Goal: Task Accomplishment & Management: Complete application form

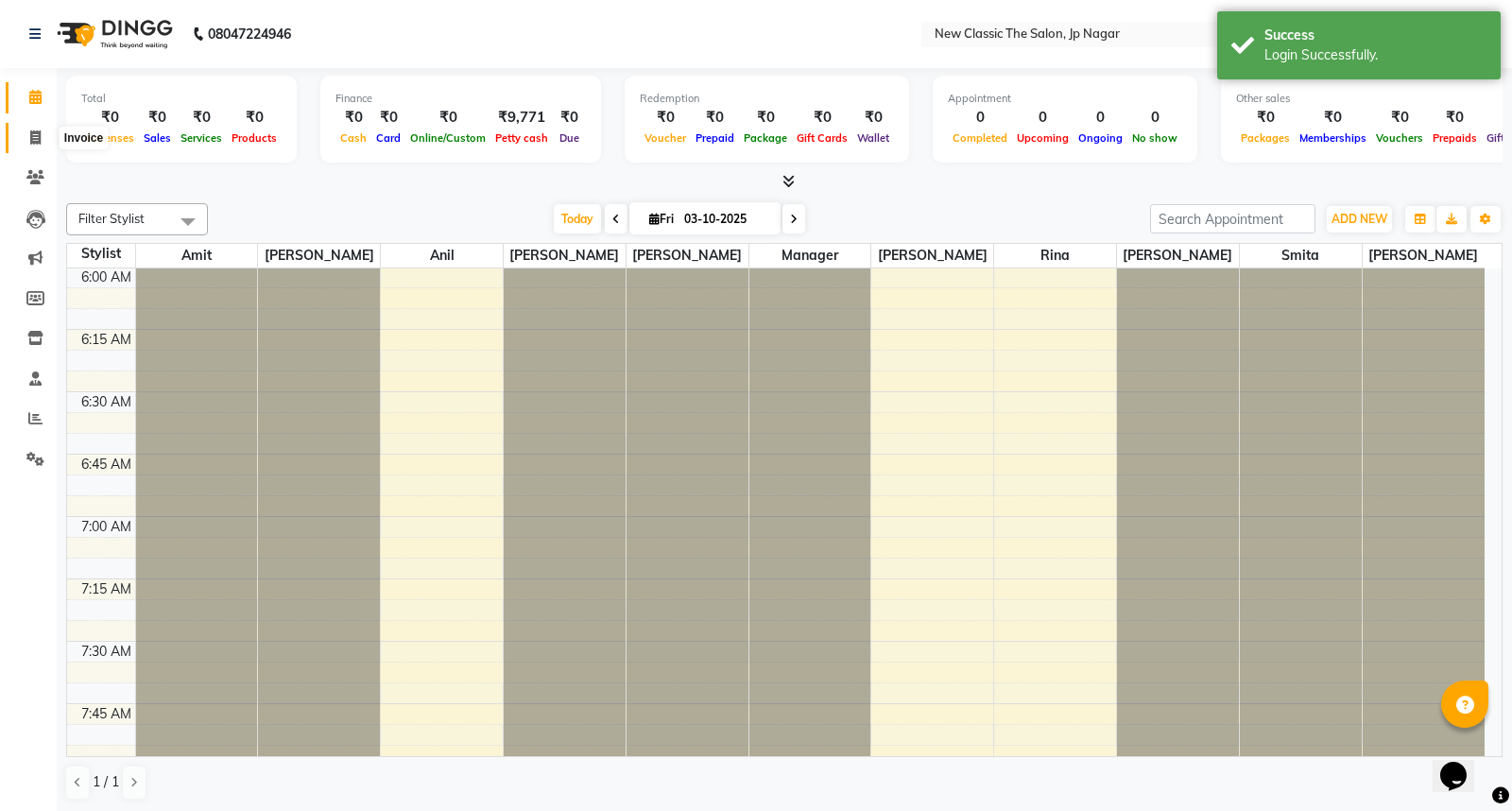
click at [35, 137] on icon at bounding box center [36, 137] width 11 height 14
select select "4678"
select select "service"
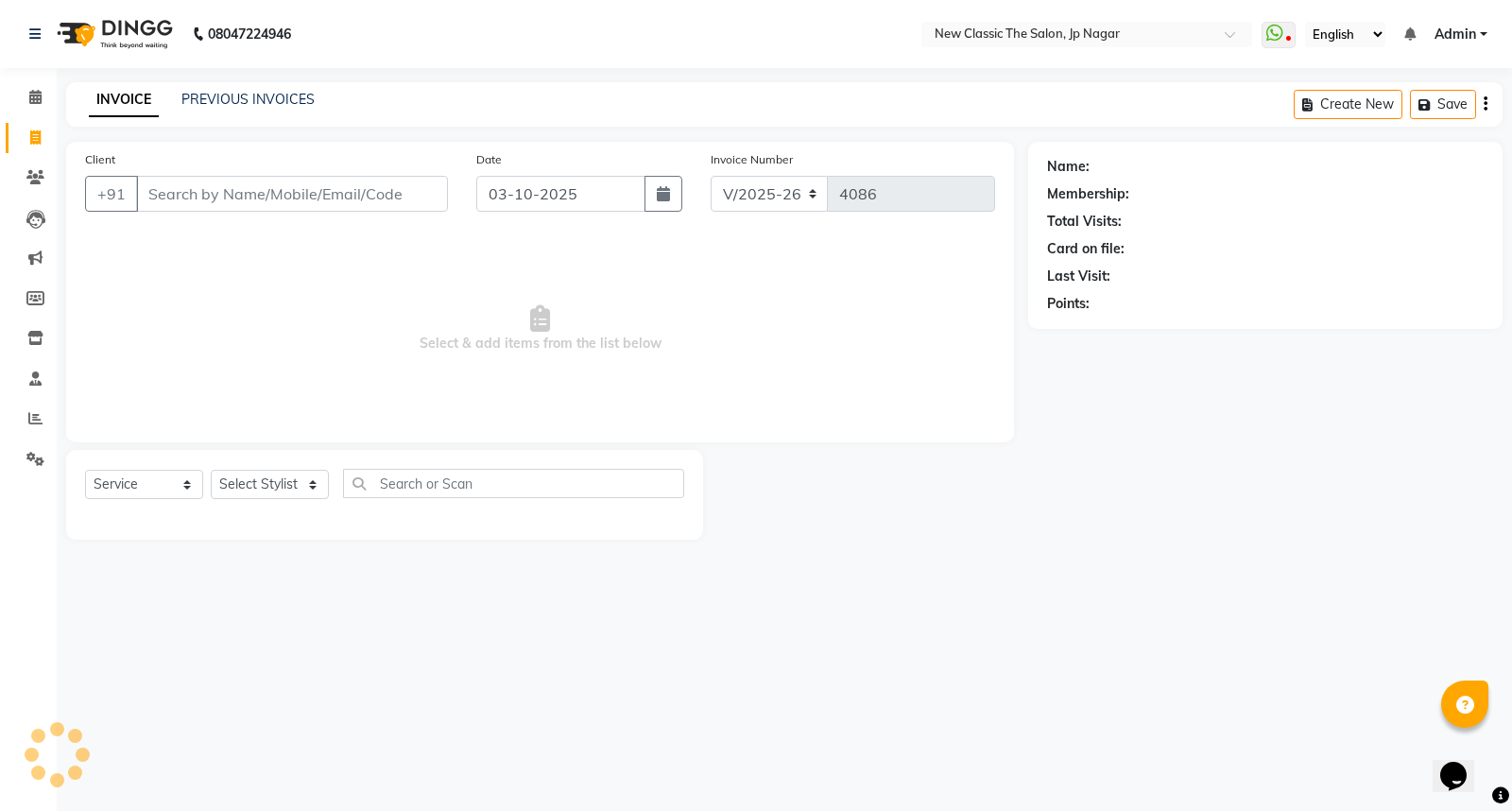
click at [280, 192] on input "Client" at bounding box center [292, 193] width 312 height 36
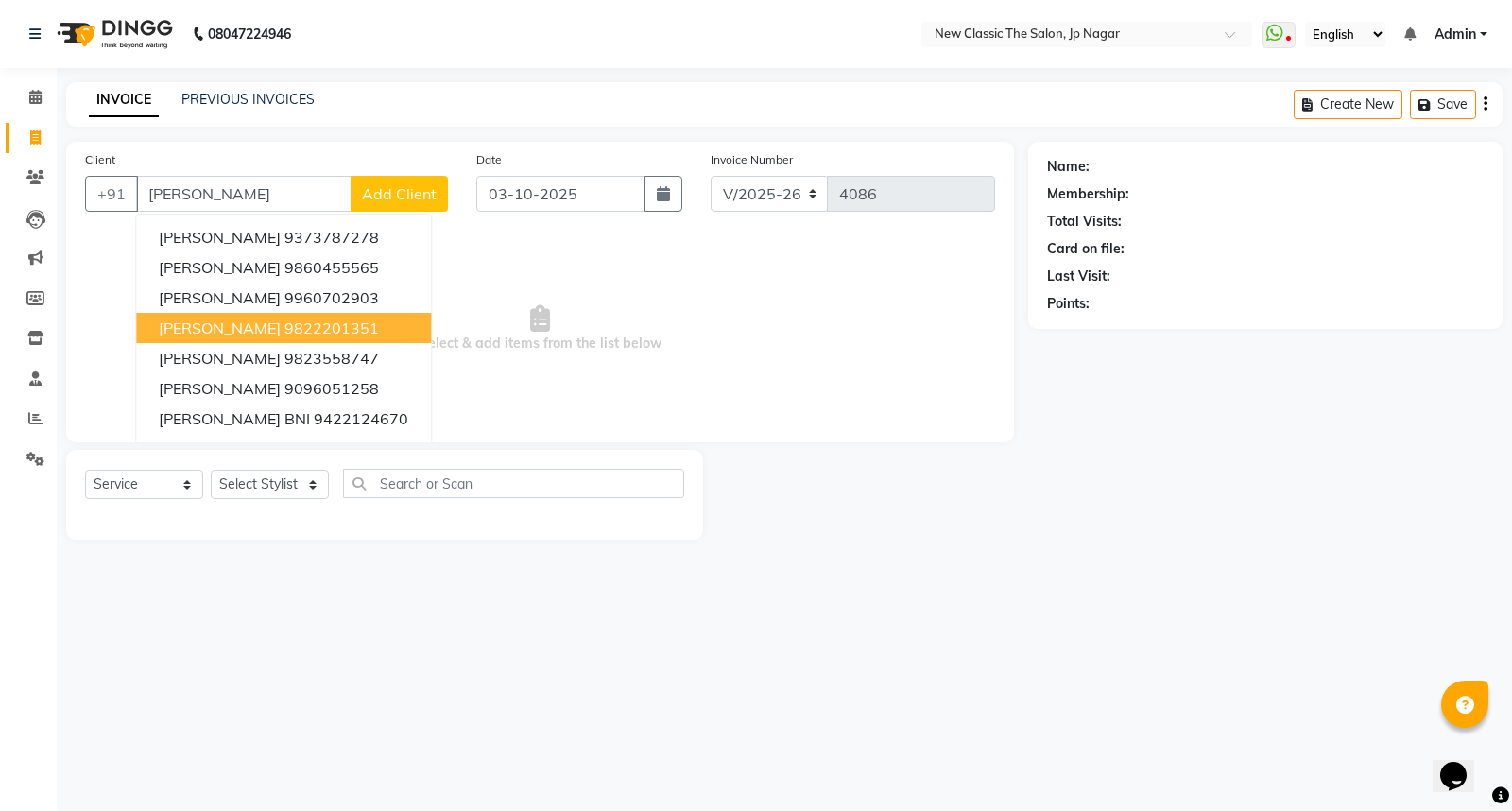
click at [258, 332] on span "[PERSON_NAME]" at bounding box center [219, 328] width 122 height 19
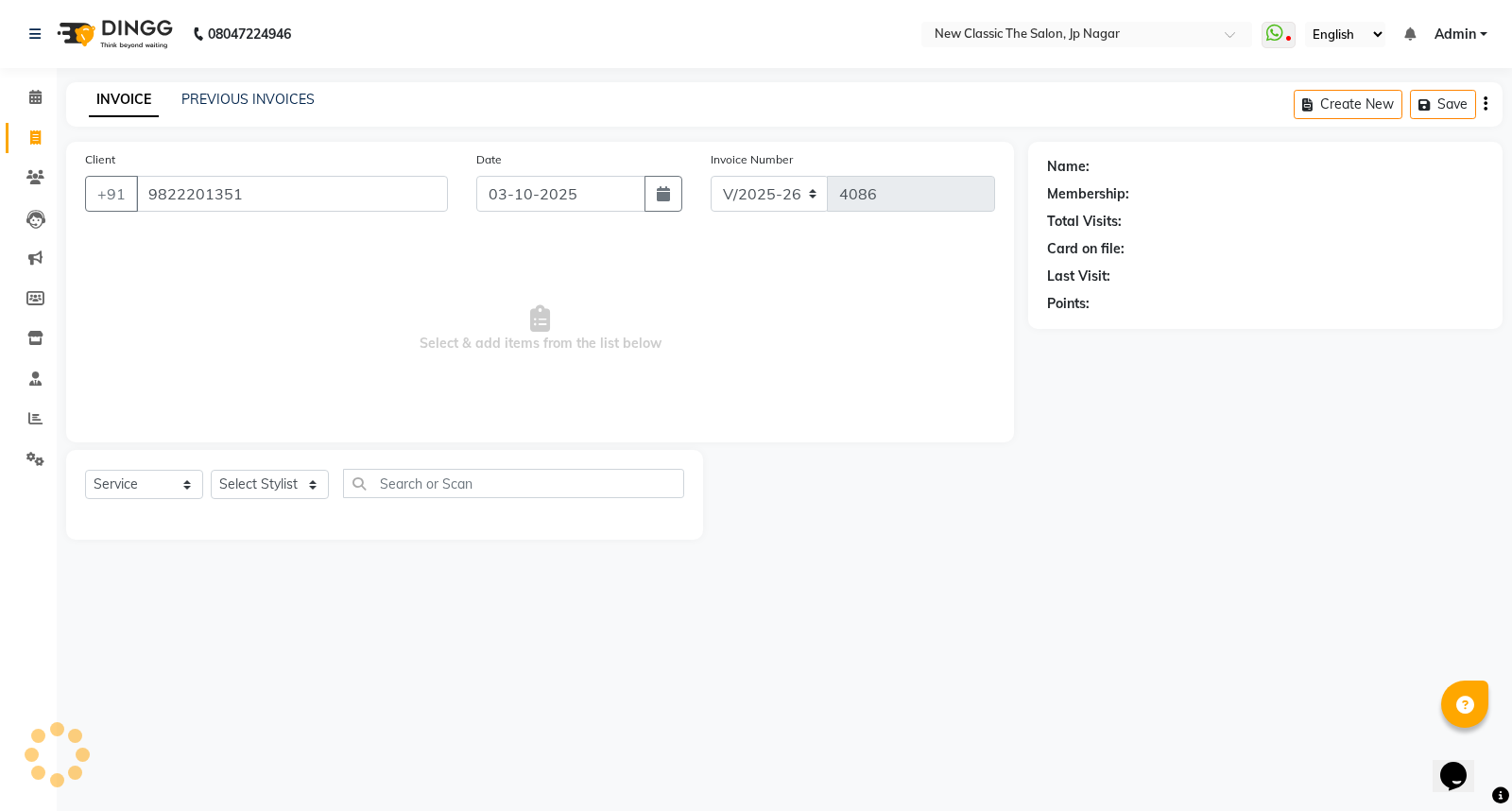
type input "9822201351"
select select "1: Object"
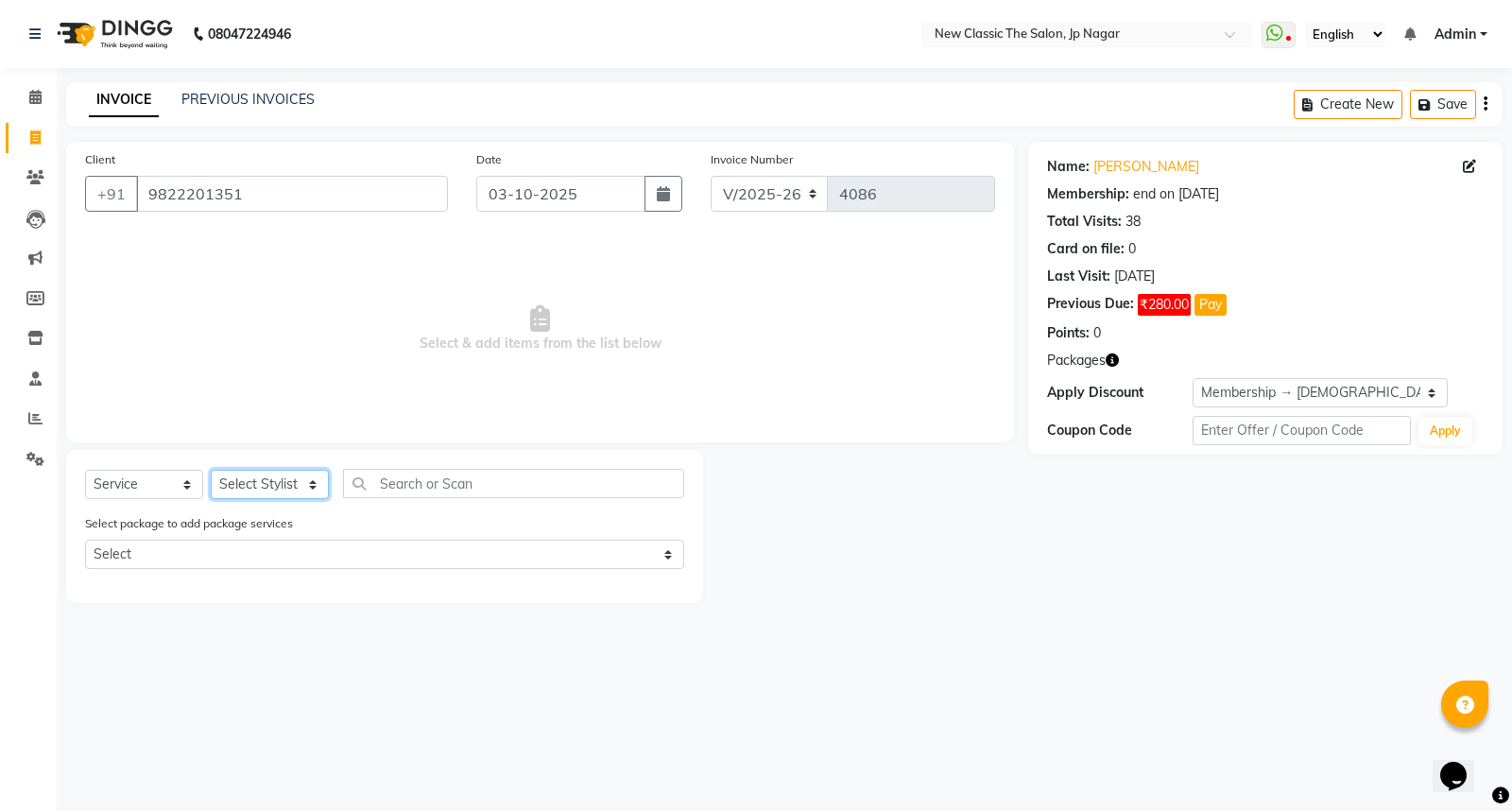
click at [273, 485] on select "Select Stylist Amit [PERSON_NAME] [PERSON_NAME] [PERSON_NAME] Manager [PERSON_N…" at bounding box center [270, 484] width 118 height 30
select select "27631"
click at [211, 470] on select "Select Stylist Amit [PERSON_NAME] [PERSON_NAME] [PERSON_NAME] Manager [PERSON_N…" at bounding box center [270, 484] width 118 height 30
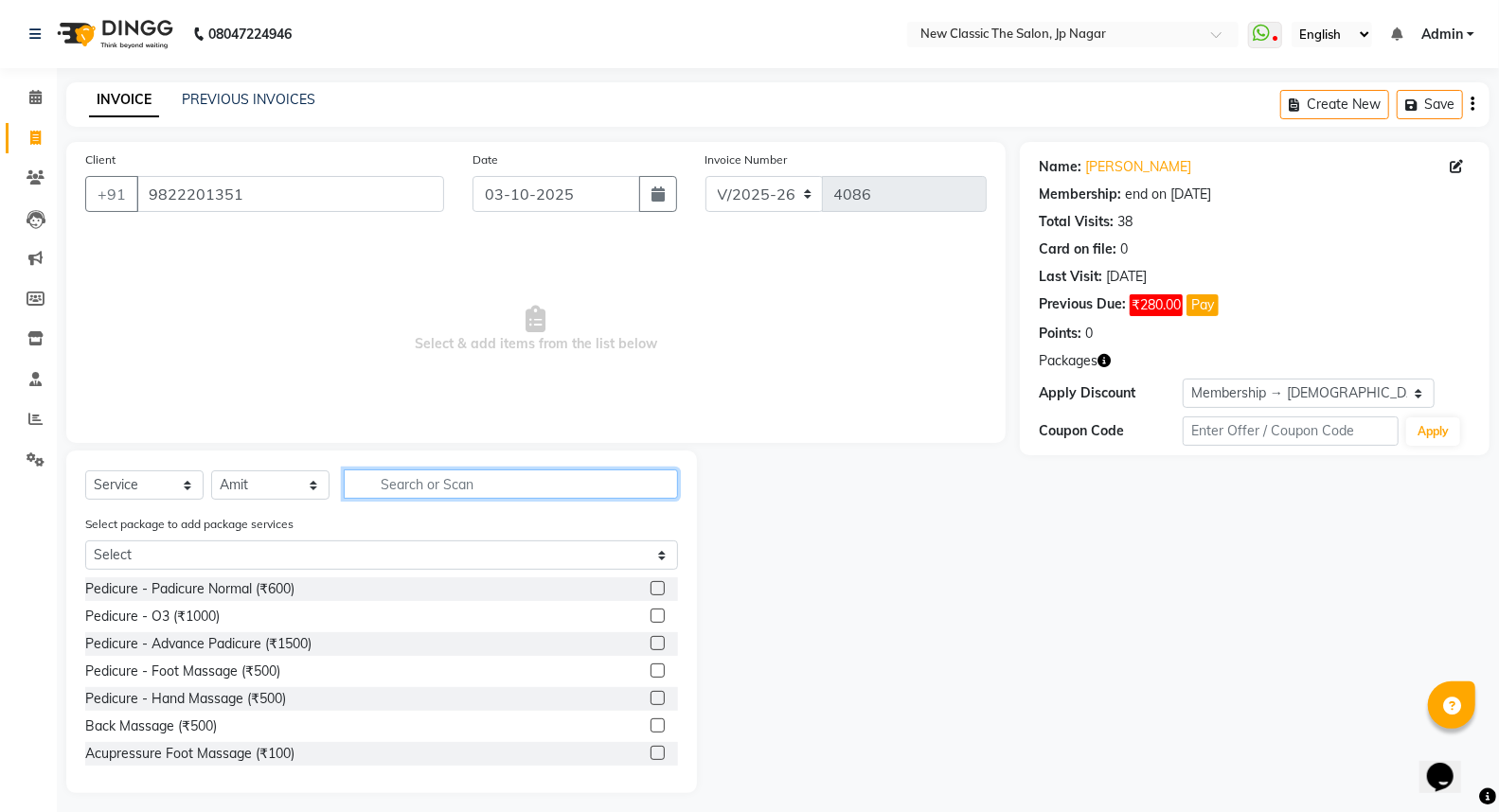
click at [473, 476] on input "text" at bounding box center [511, 483] width 335 height 30
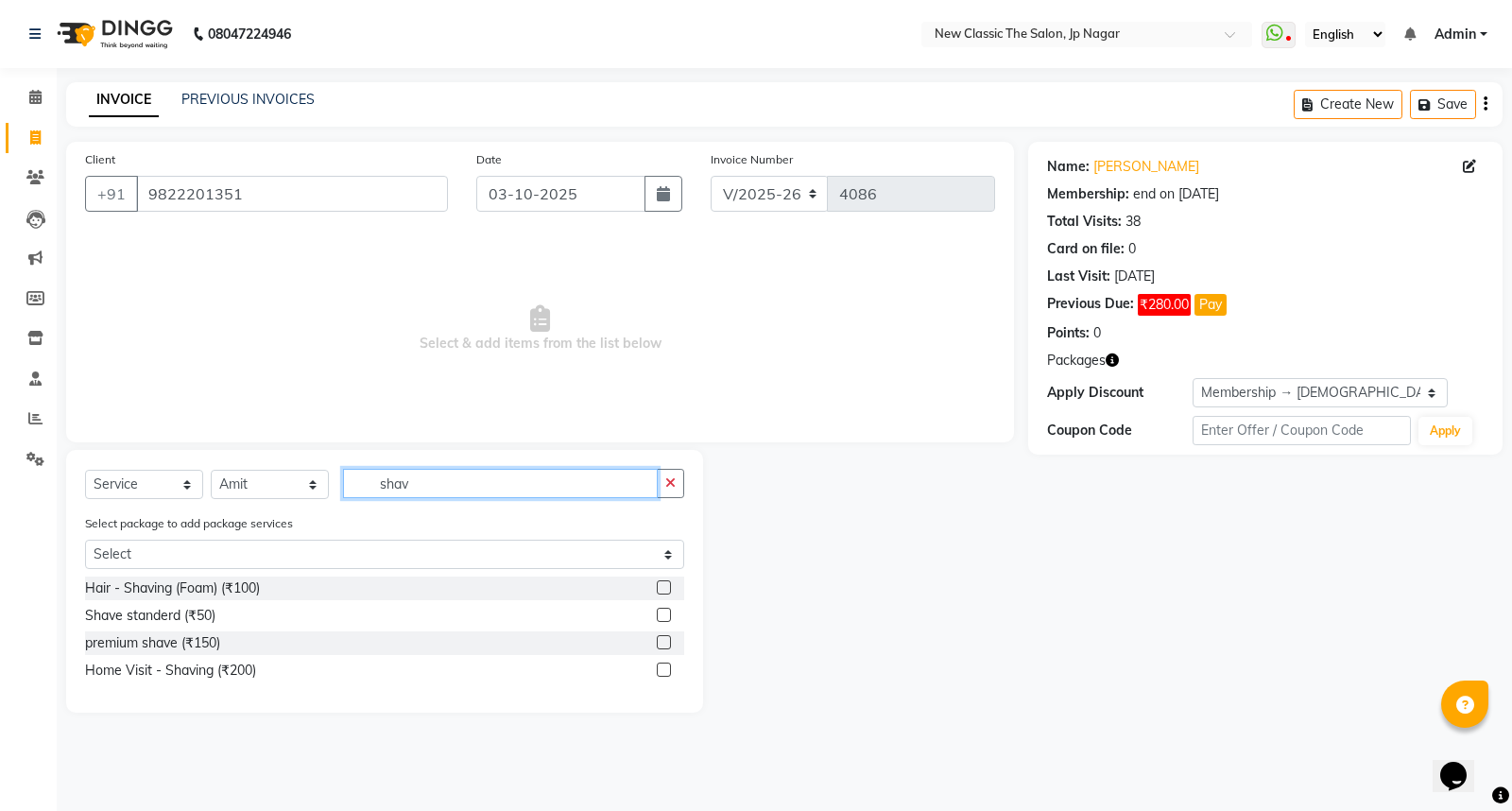
type input "shav"
click at [660, 586] on label at bounding box center [663, 586] width 14 height 14
click at [660, 586] on input "checkbox" at bounding box center [662, 587] width 12 height 12
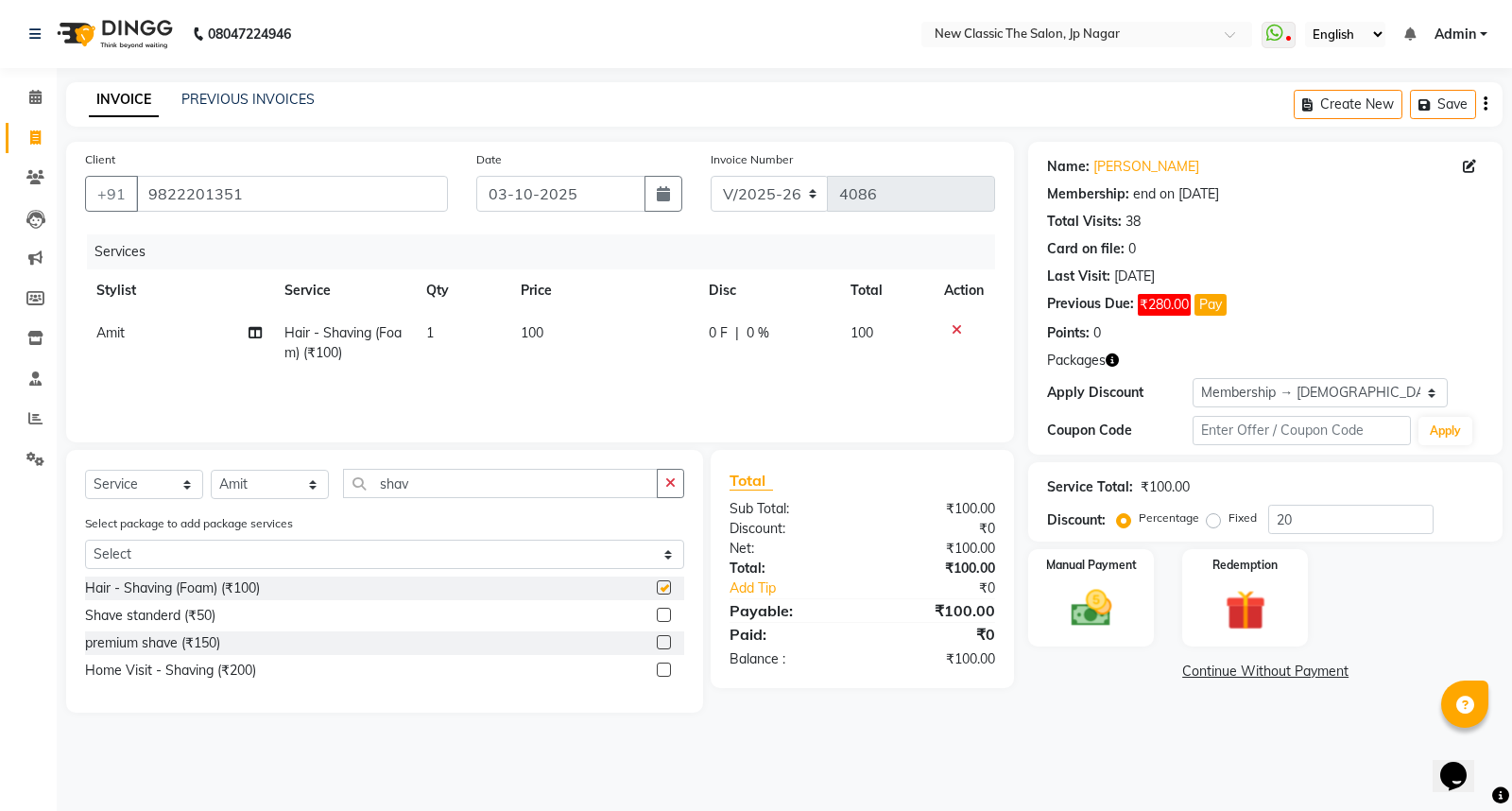
checkbox input "false"
click at [672, 484] on icon "button" at bounding box center [670, 483] width 11 height 13
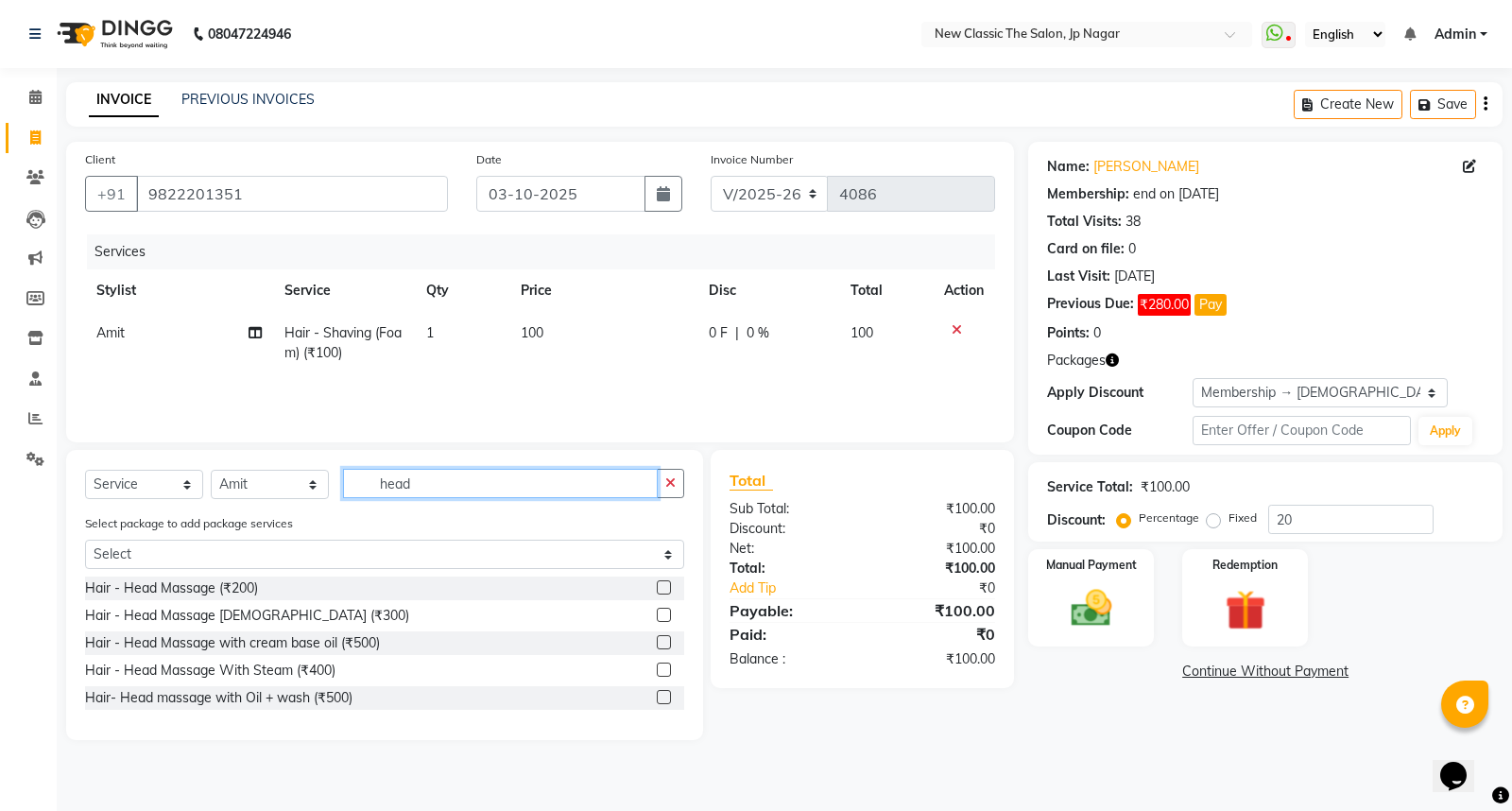
type input "head"
click at [659, 586] on label at bounding box center [663, 586] width 14 height 14
click at [659, 586] on input "checkbox" at bounding box center [662, 587] width 12 height 12
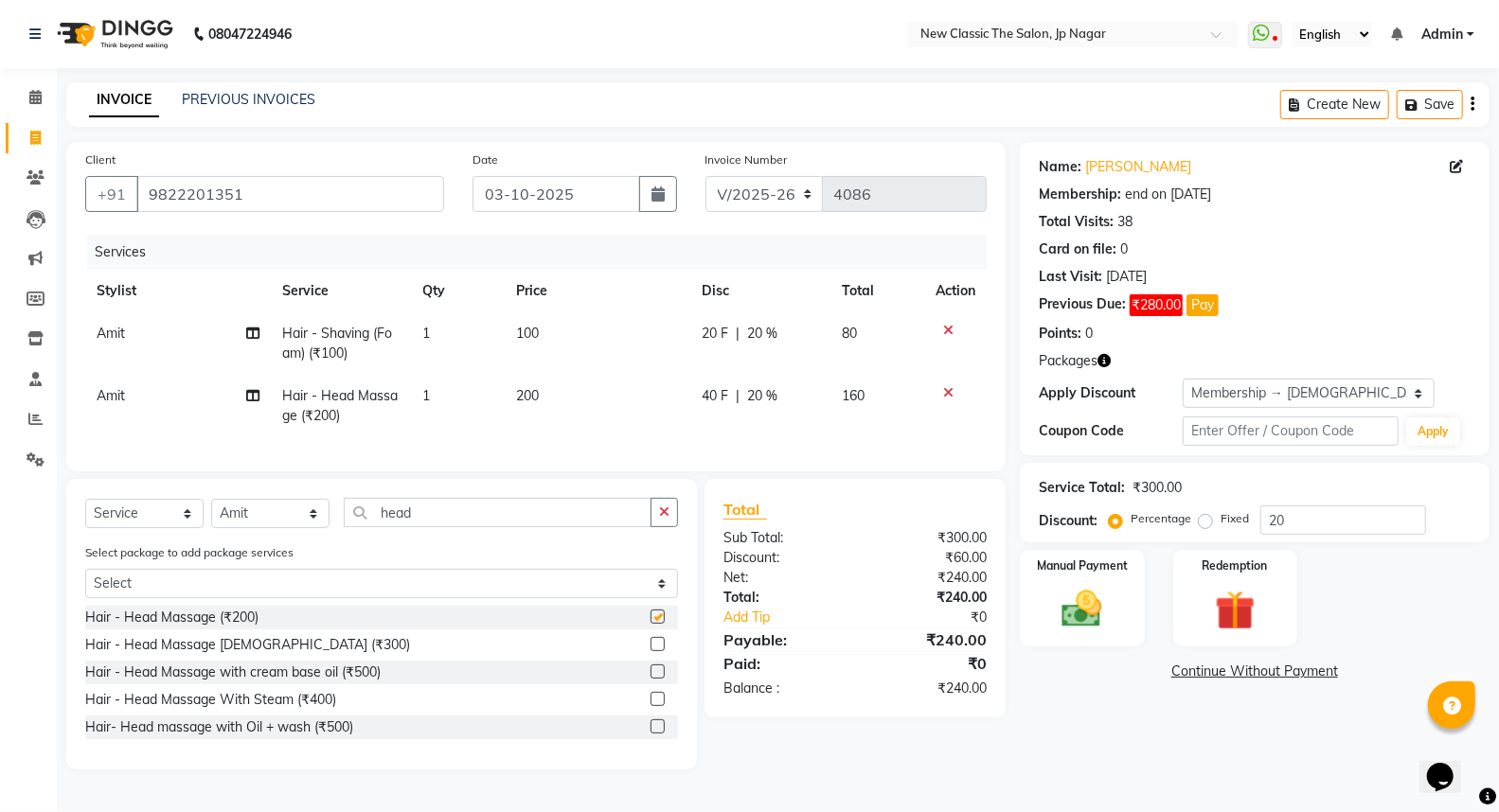
checkbox input "false"
click at [751, 328] on span "20 %" at bounding box center [762, 333] width 31 height 20
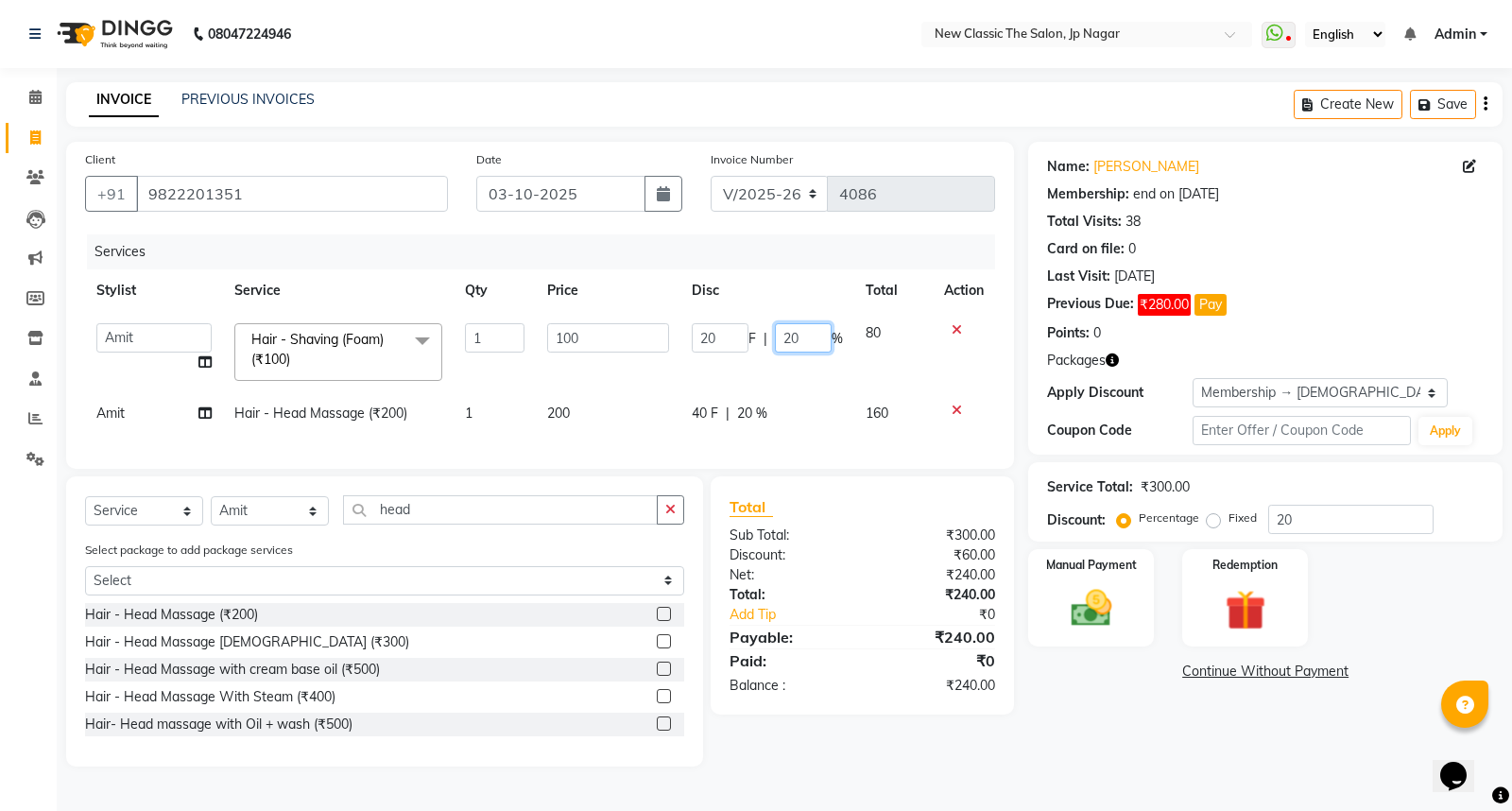
click at [791, 338] on input "20" at bounding box center [803, 338] width 57 height 30
type input "00"
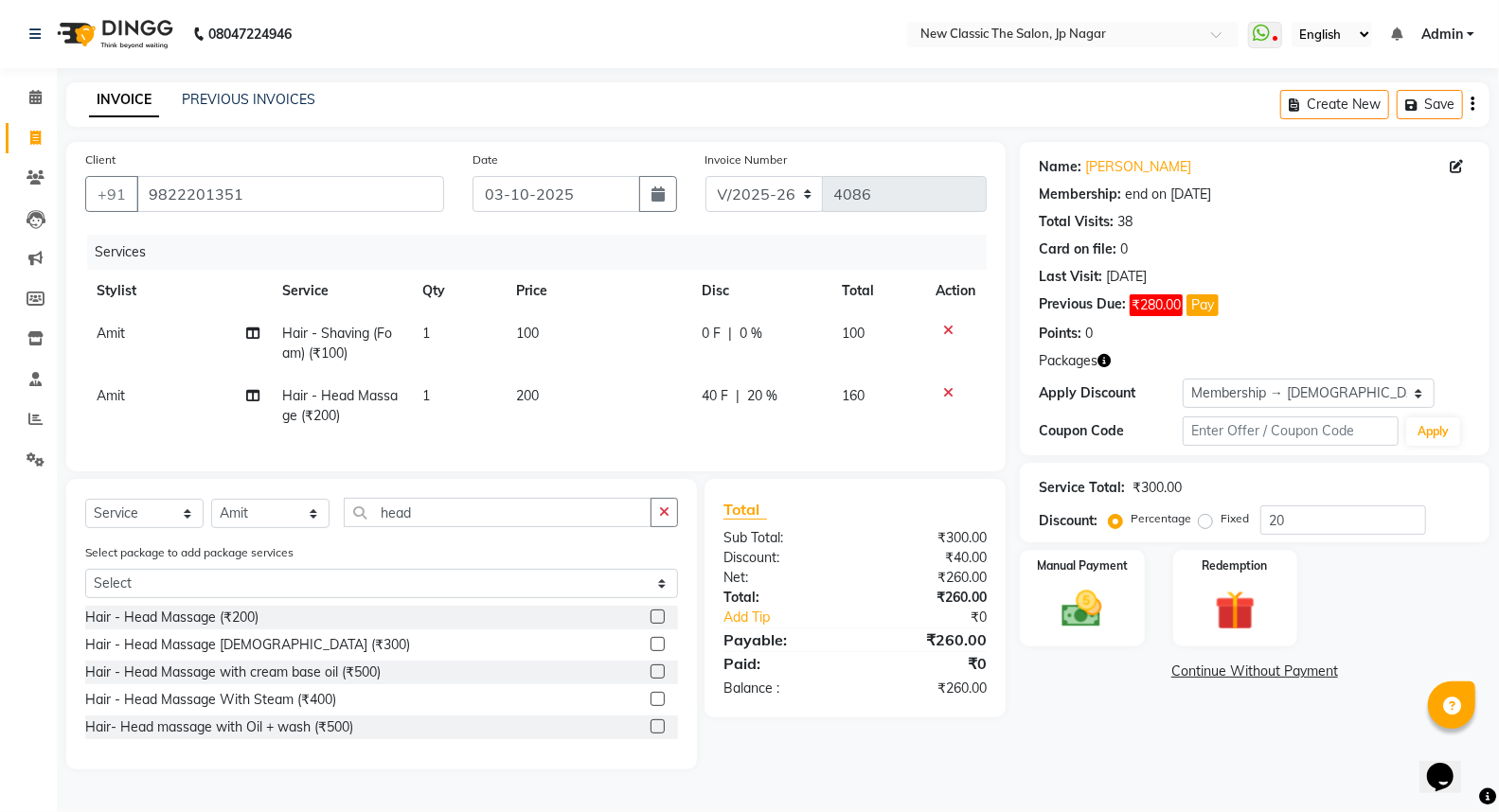
click at [808, 364] on td "0 F | 0 %" at bounding box center [761, 343] width 140 height 62
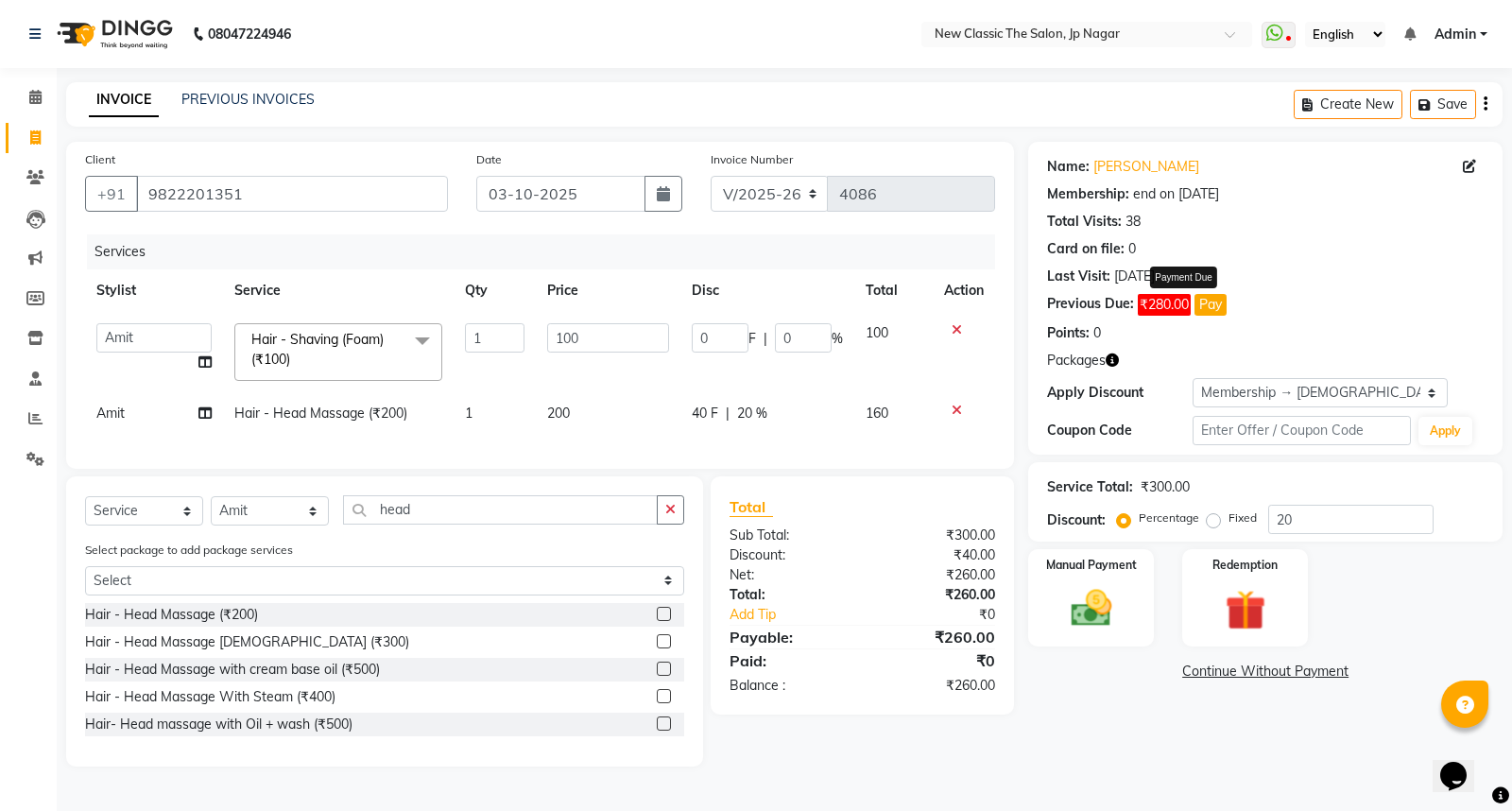
click at [1216, 304] on button "Pay" at bounding box center [1210, 304] width 32 height 22
select select "1"
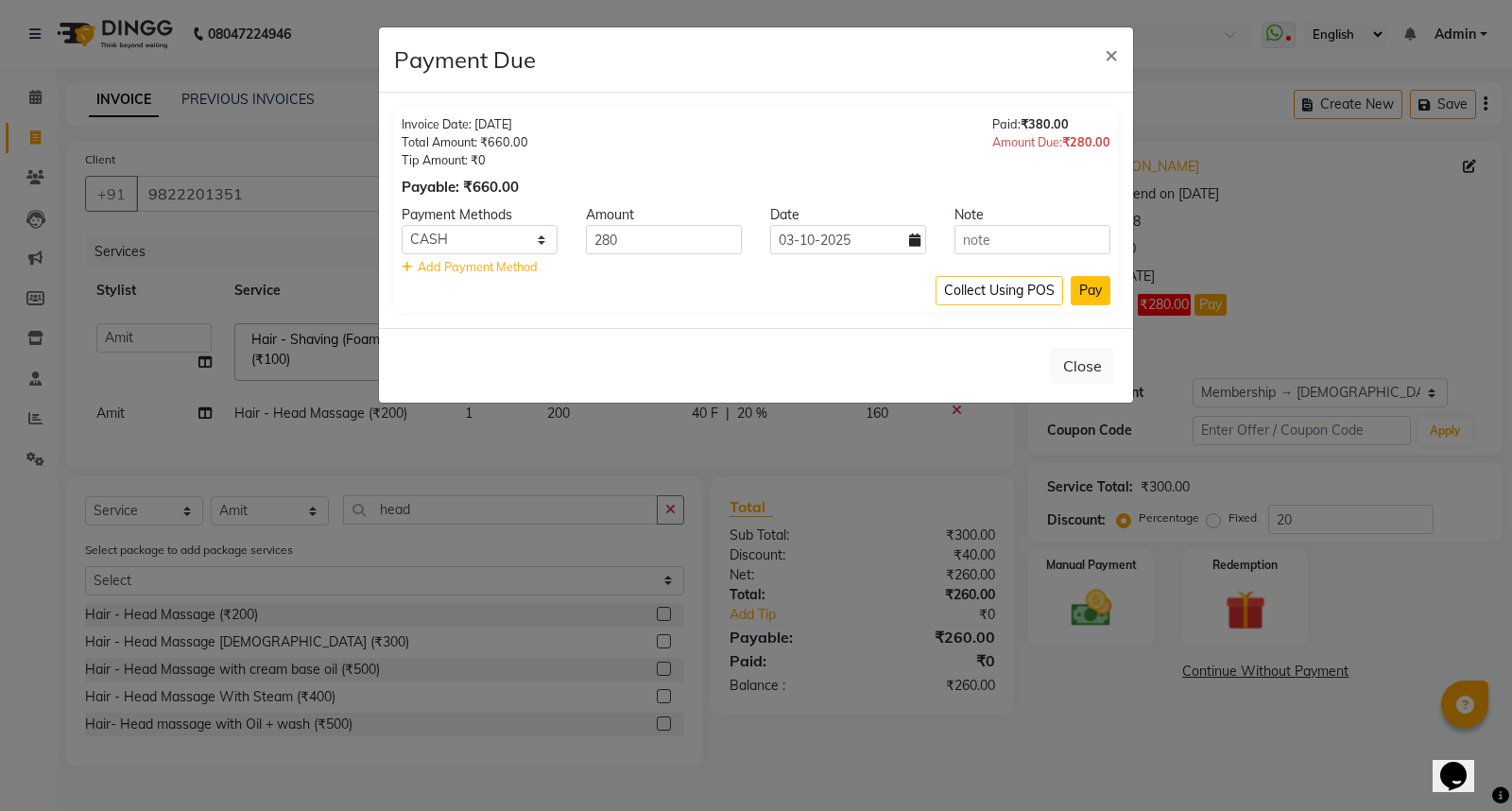
click at [1090, 293] on button "Pay" at bounding box center [1090, 290] width 39 height 30
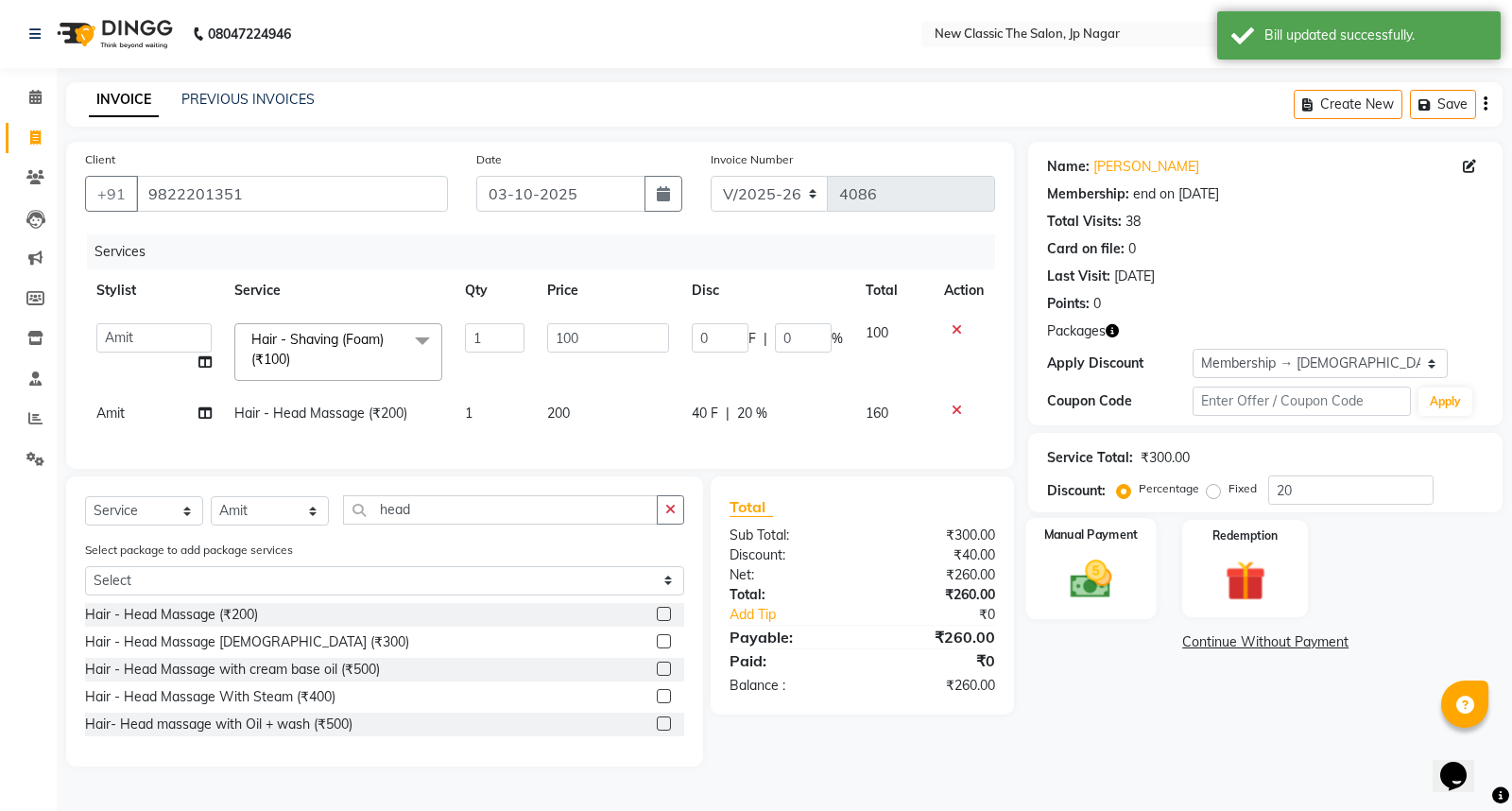
click at [1089, 586] on img at bounding box center [1092, 579] width 68 height 48
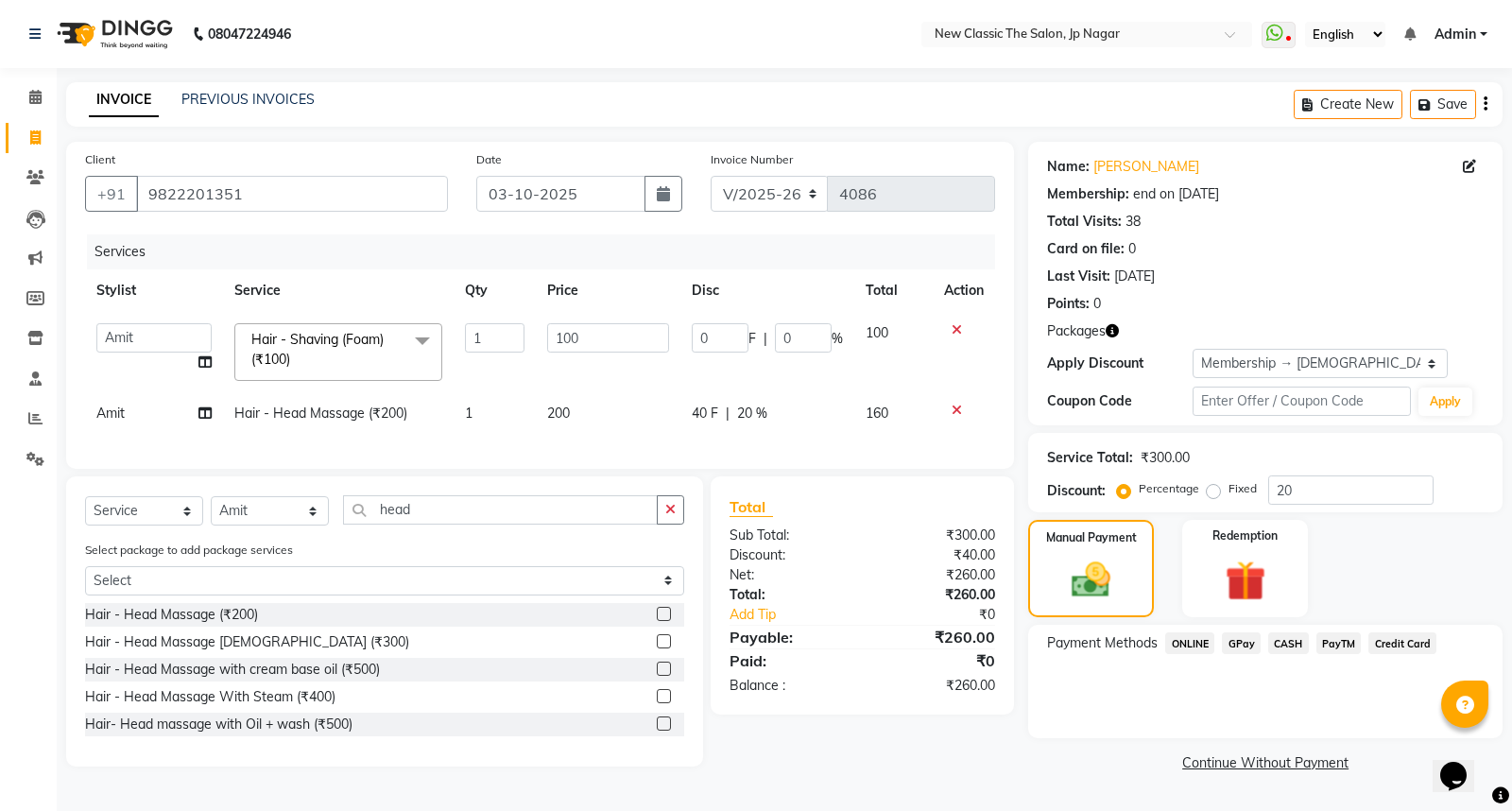
click at [1287, 641] on span "CASH" at bounding box center [1288, 643] width 40 height 22
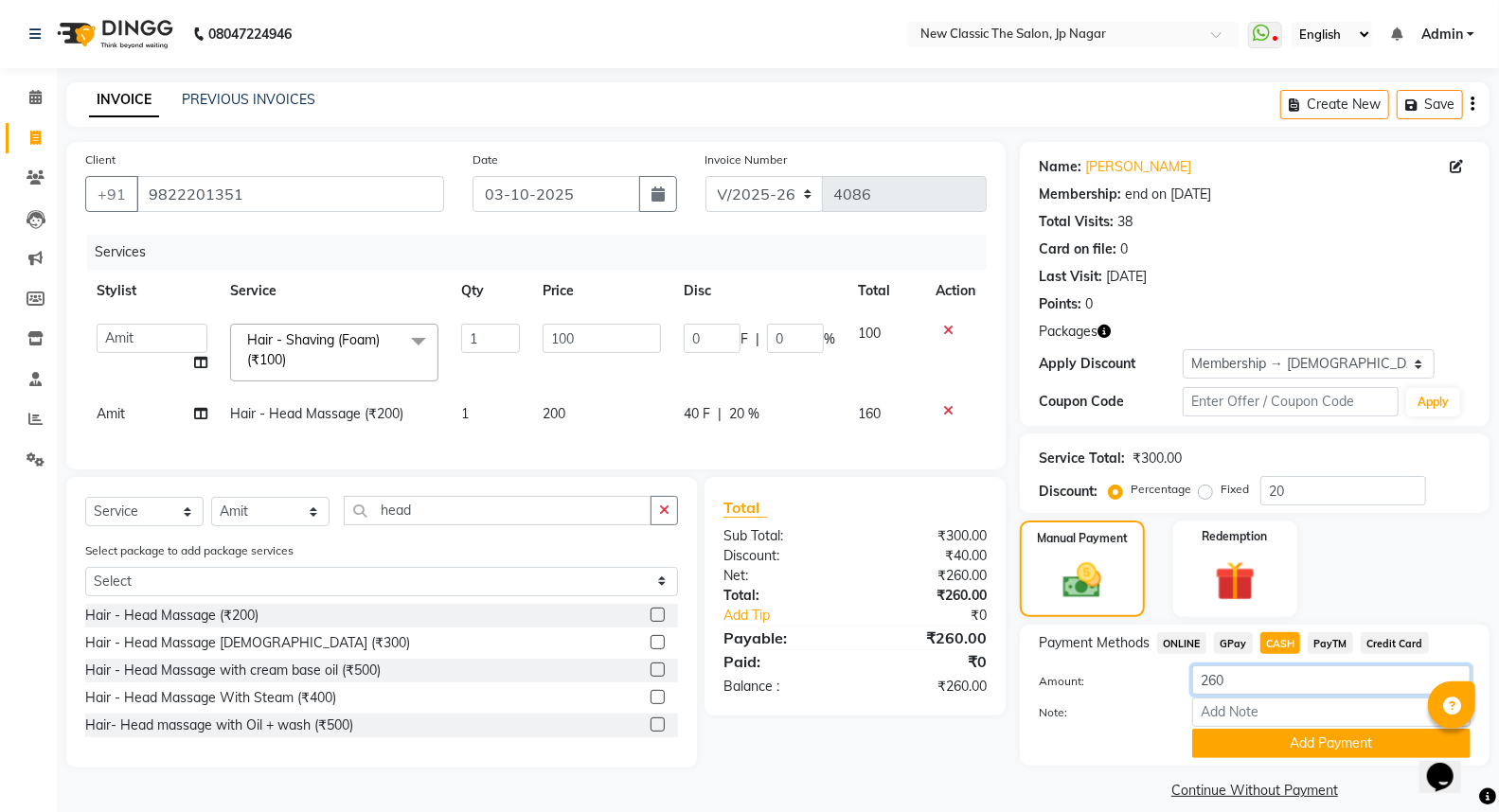
click at [1216, 678] on input "260" at bounding box center [1331, 679] width 278 height 30
type input "220"
click at [1280, 754] on button "Add Payment" at bounding box center [1331, 743] width 278 height 30
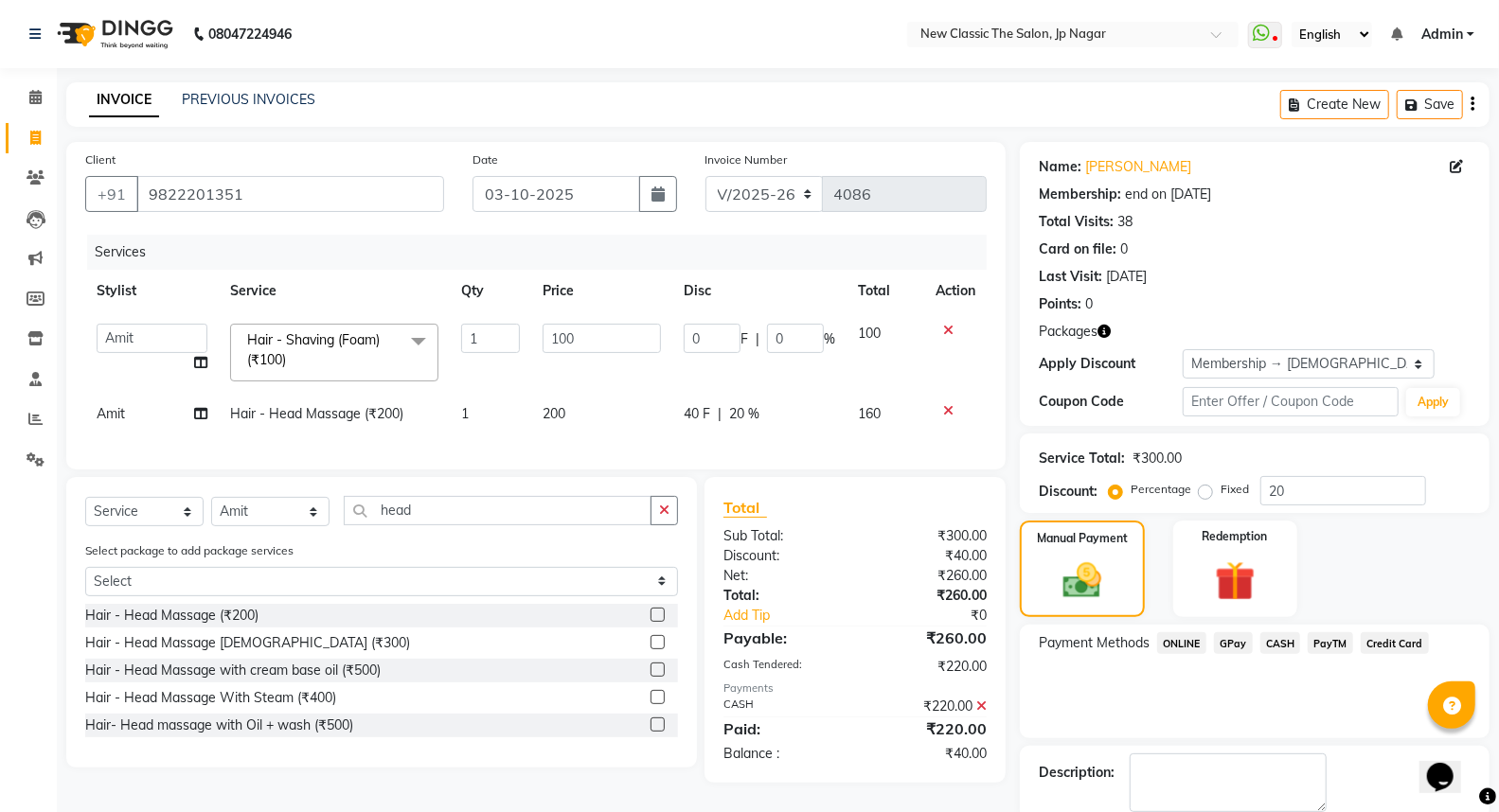
scroll to position [99, 0]
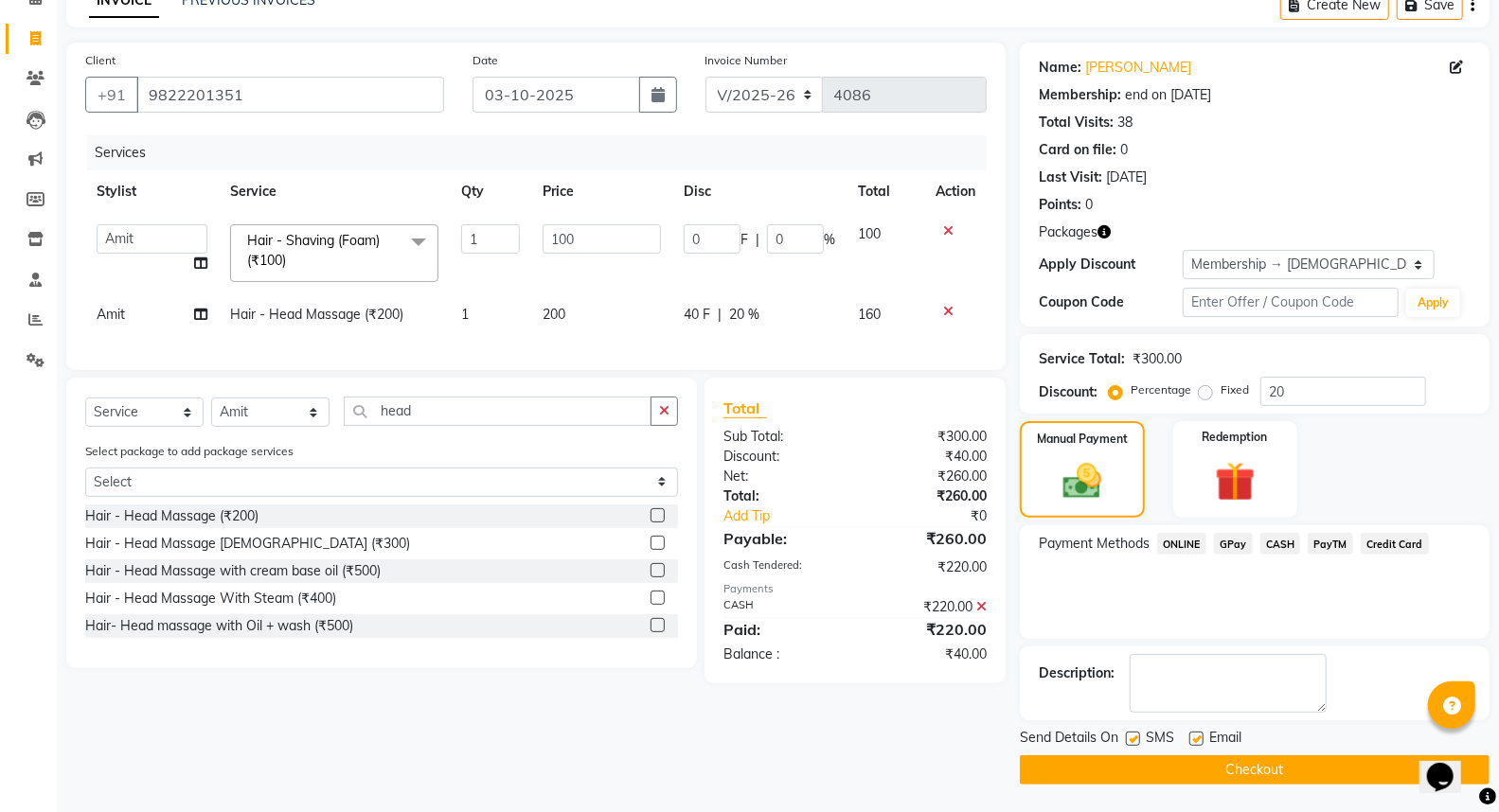
click at [1281, 773] on button "Checkout" at bounding box center [1254, 770] width 469 height 30
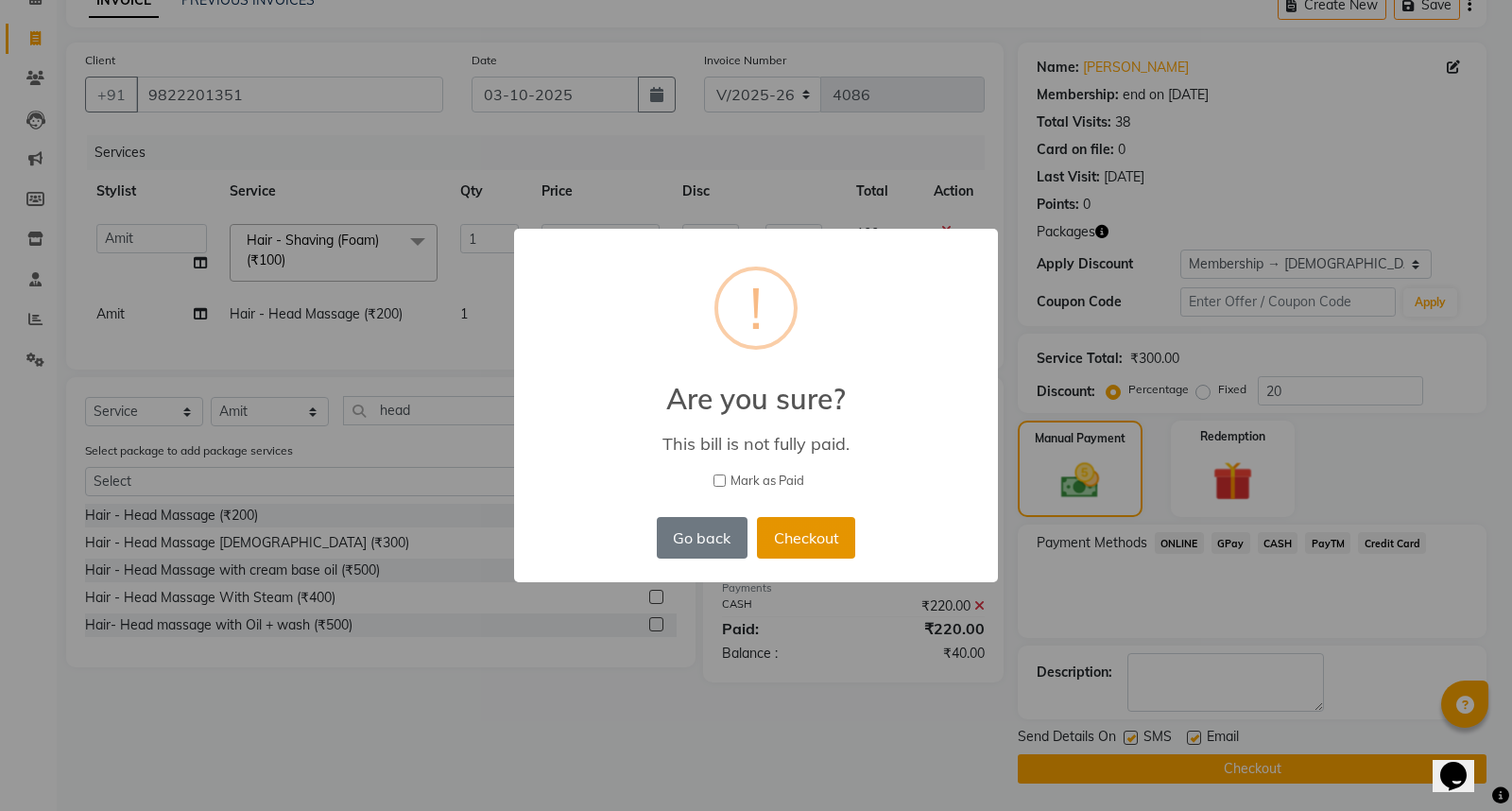
click at [810, 533] on button "Checkout" at bounding box center [806, 537] width 98 height 41
